Goal: Transaction & Acquisition: Purchase product/service

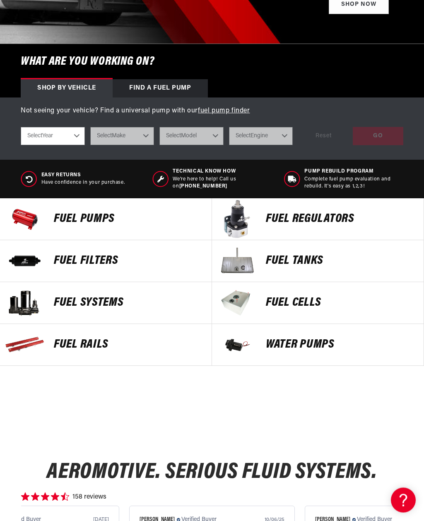
scroll to position [216, 0]
click at [315, 260] on p "Fuel Tanks" at bounding box center [341, 260] width 150 height 12
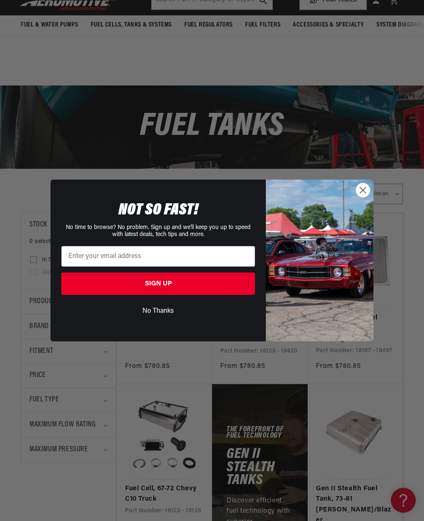
scroll to position [206, 0]
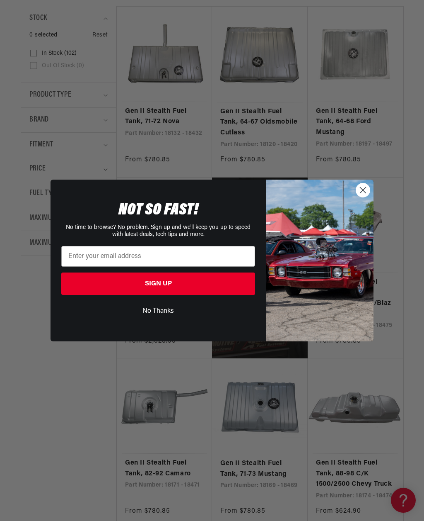
click at [362, 197] on circle "Close dialog" at bounding box center [363, 190] width 14 height 14
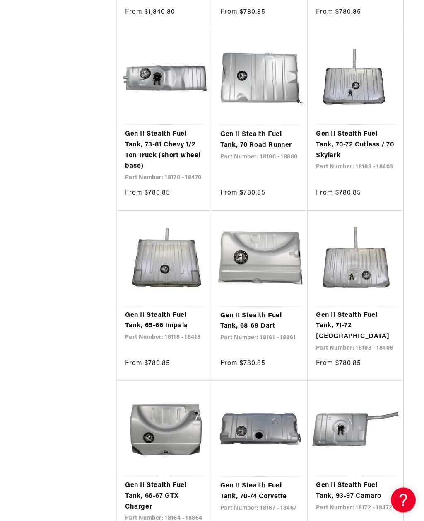
scroll to position [880, 0]
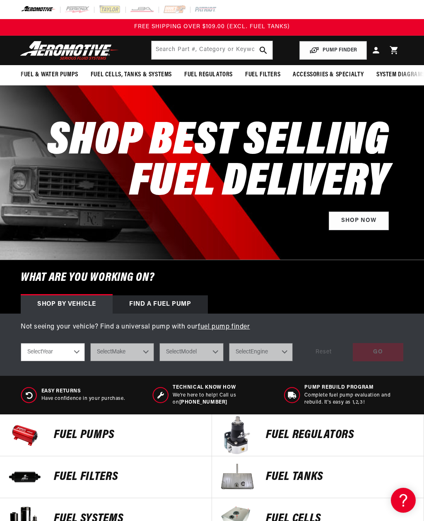
click at [79, 358] on select "Select Year [DATE] 2022 2021 2020 2019 2018 2017 2016 2015 2014 2013 2012 2011 …" at bounding box center [53, 352] width 64 height 18
select select "1963"
click at [72, 350] on select "2023 2022 2021 2020 2019 2018 2017 2016 2015 2014 2013 2012 2011 2010 2009 2008…" at bounding box center [53, 352] width 64 height 18
click at [145, 354] on select "Select Make Chevrolet Ford Mercury" at bounding box center [122, 352] width 64 height 18
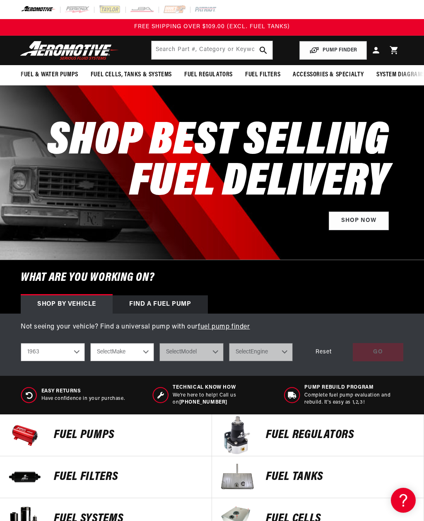
select select "Chevrolet"
click at [218, 354] on select "Select Model Chevy II Impala" at bounding box center [192, 352] width 64 height 18
